Goal: Task Accomplishment & Management: Manage account settings

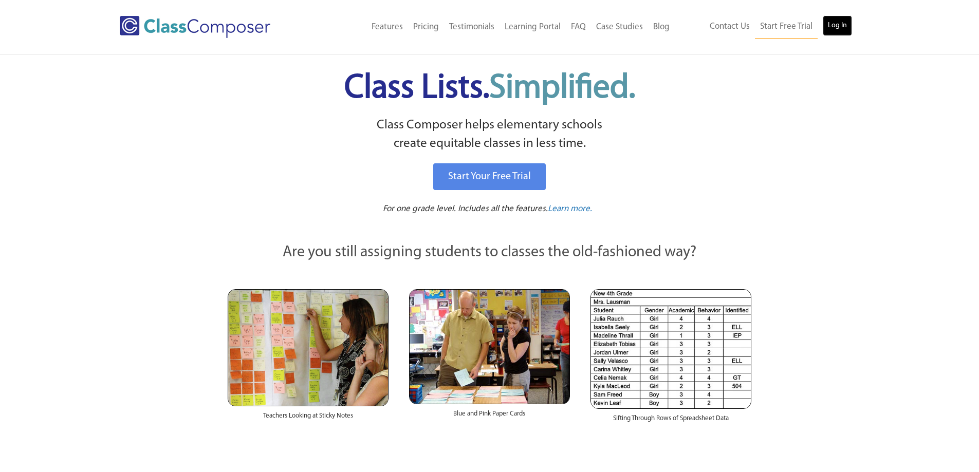
click at [831, 22] on link "Log In" at bounding box center [837, 25] width 29 height 21
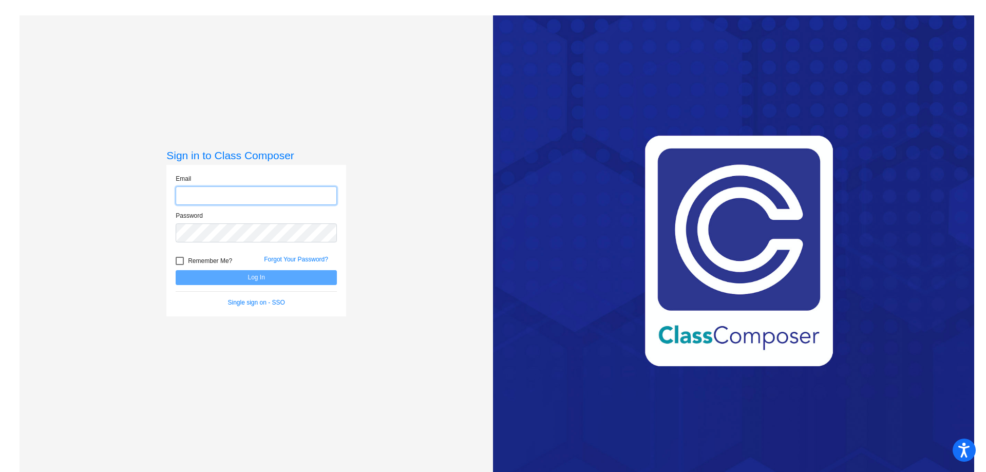
click at [207, 198] on input "email" at bounding box center [256, 195] width 161 height 19
type input "[EMAIL_ADDRESS][DOMAIN_NAME]"
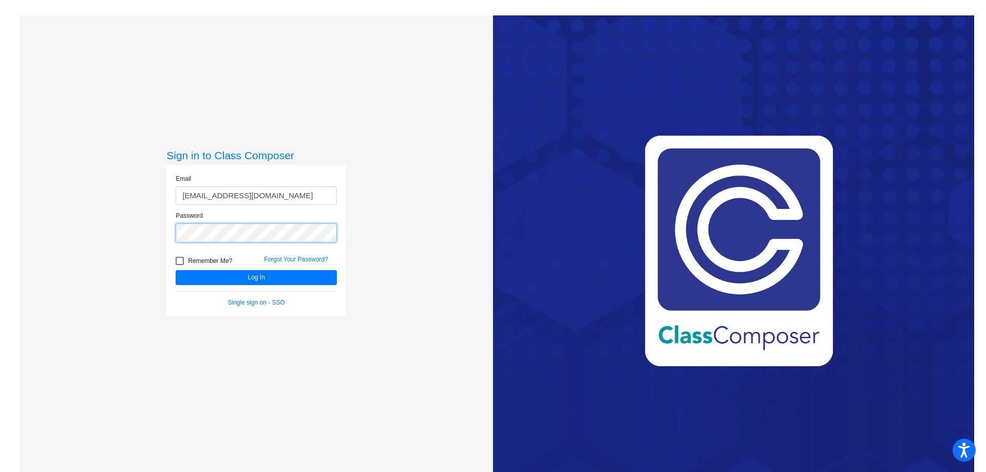
click at [176, 270] on button "Log In" at bounding box center [256, 277] width 161 height 15
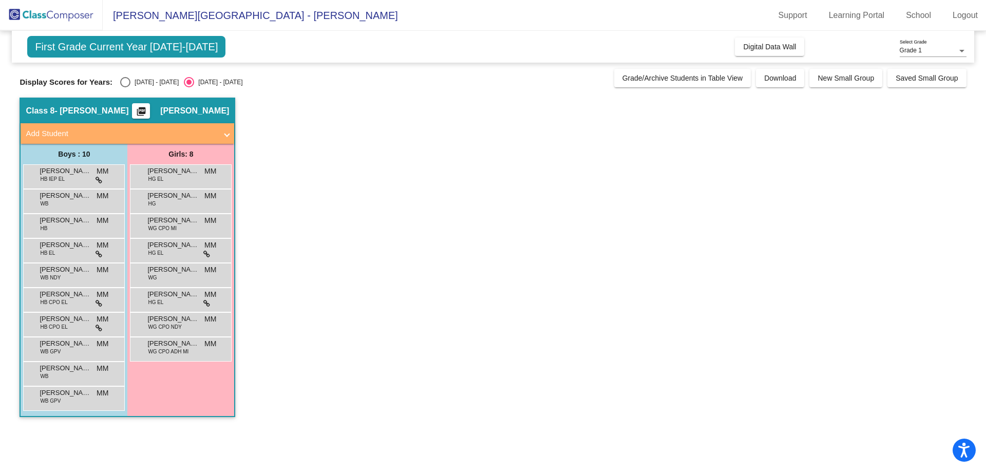
click at [133, 84] on div "2024 - 2025" at bounding box center [154, 82] width 48 height 9
click at [125, 87] on input "2024 - 2025" at bounding box center [125, 87] width 1 height 1
radio input "true"
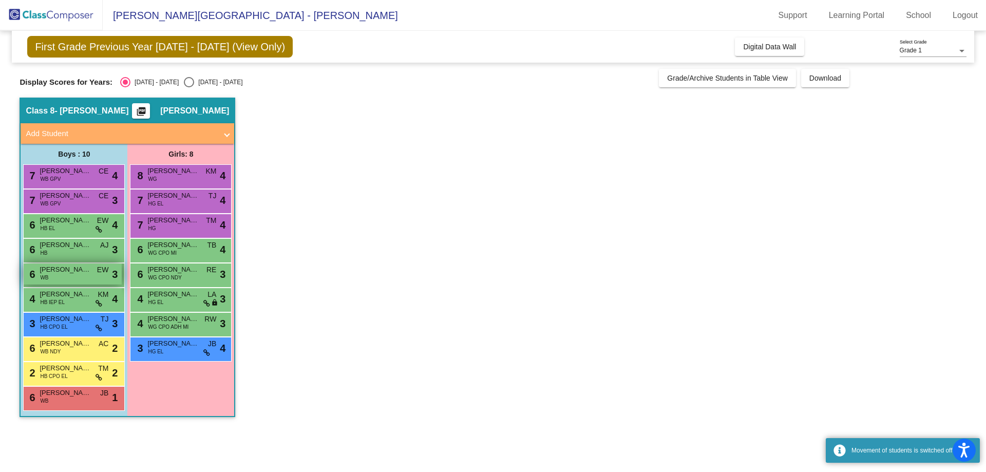
click at [87, 273] on span "Memphis James McLaughlin" at bounding box center [65, 270] width 51 height 10
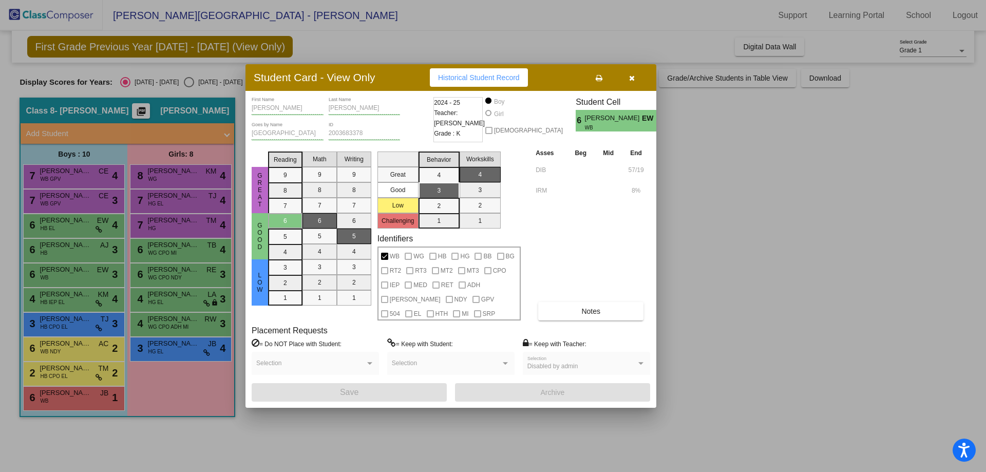
click at [630, 81] on icon "button" at bounding box center [632, 77] width 6 height 7
